Goal: Task Accomplishment & Management: Manage account settings

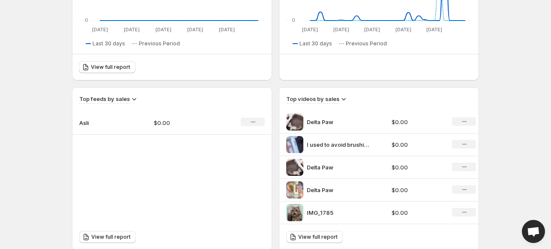
scroll to position [192, 0]
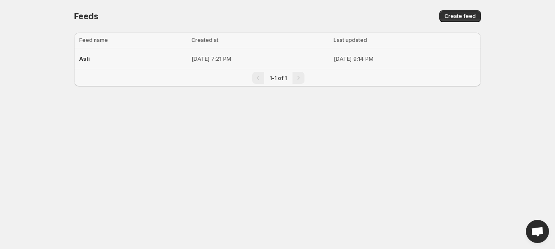
click at [134, 60] on div "Asli" at bounding box center [132, 58] width 107 height 15
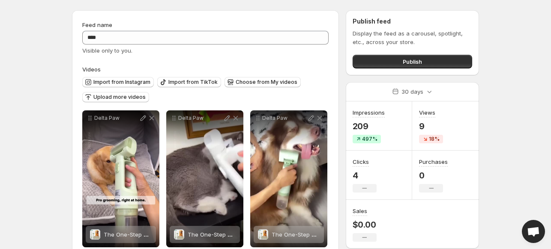
scroll to position [41, 0]
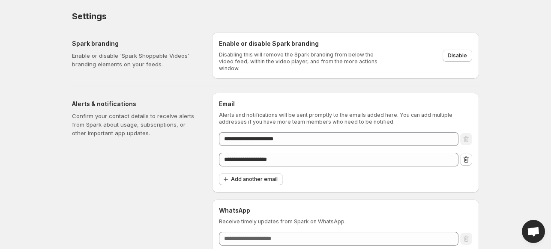
scroll to position [19, 0]
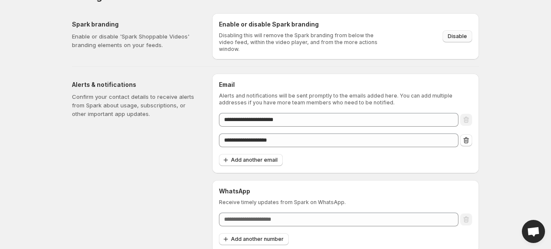
click at [452, 36] on span "Disable" at bounding box center [456, 36] width 19 height 7
